Goal: Navigation & Orientation: Find specific page/section

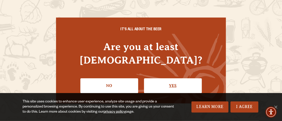
click at [169, 78] on link "Yes" at bounding box center [173, 85] width 58 height 15
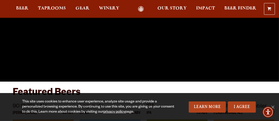
scroll to position [76, 0]
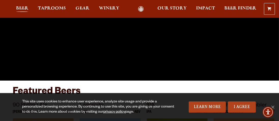
click at [21, 8] on span "Beer" at bounding box center [22, 8] width 12 height 4
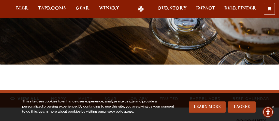
scroll to position [101, 0]
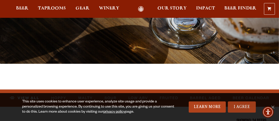
click at [253, 105] on link "I Agree" at bounding box center [242, 106] width 28 height 11
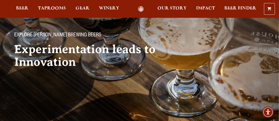
scroll to position [0, 0]
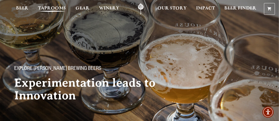
click at [54, 8] on span "Taprooms" at bounding box center [52, 8] width 28 height 4
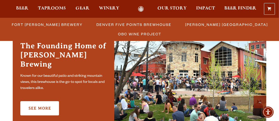
scroll to position [178, 0]
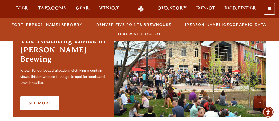
click at [38, 24] on span "Fort Collins Brewery" at bounding box center [47, 24] width 71 height 7
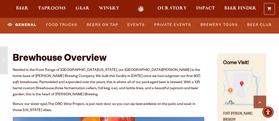
scroll to position [152, 0]
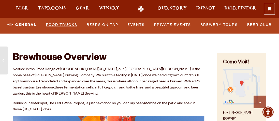
click at [51, 24] on link "Food Trucks" at bounding box center [61, 25] width 35 height 12
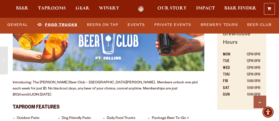
scroll to position [330, 0]
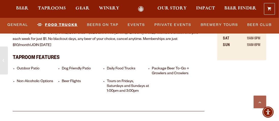
click at [67, 25] on link "Food Trucks" at bounding box center [57, 25] width 44 height 12
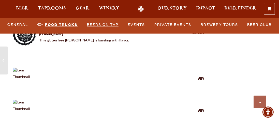
scroll to position [1168, 0]
